Goal: Navigation & Orientation: Find specific page/section

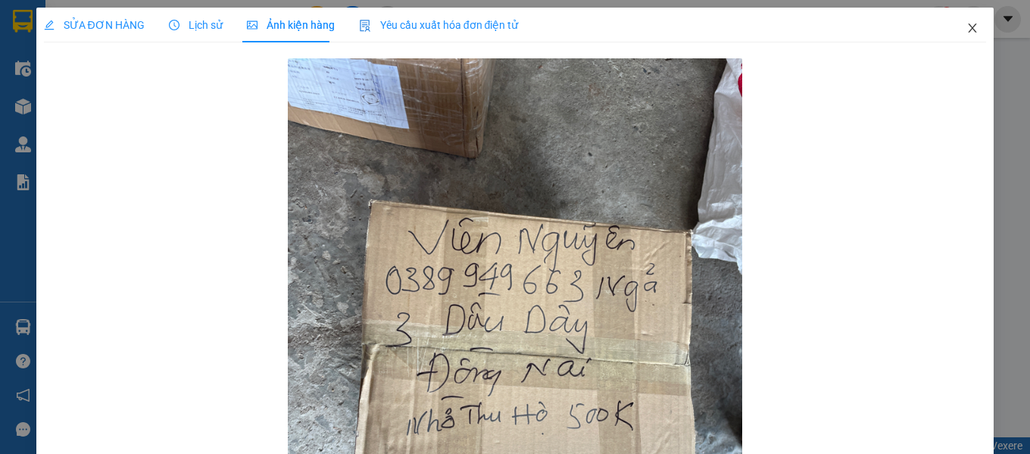
click at [966, 33] on icon "close" at bounding box center [972, 28] width 12 height 12
